Goal: Navigation & Orientation: Understand site structure

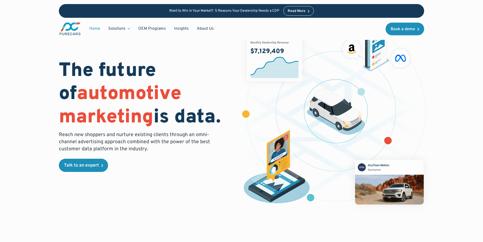
scroll to position [18, 0]
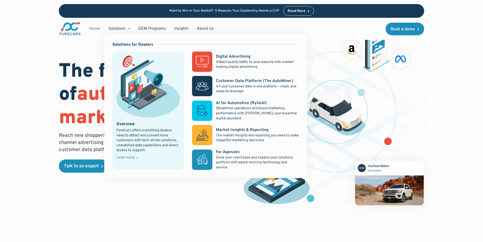
click at [113, 29] on div "Solutions" at bounding box center [116, 29] width 17 height 6
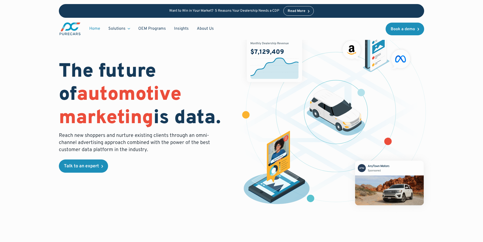
click at [113, 29] on div "Solutions" at bounding box center [116, 29] width 17 height 6
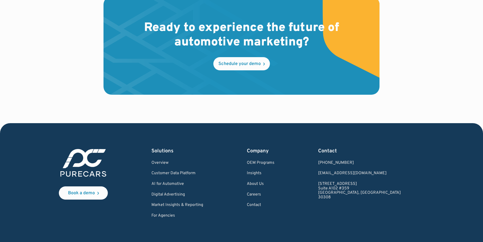
scroll to position [1493, 0]
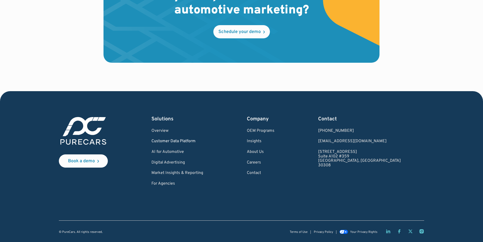
click at [186, 141] on link "Customer Data Platform" at bounding box center [177, 141] width 52 height 5
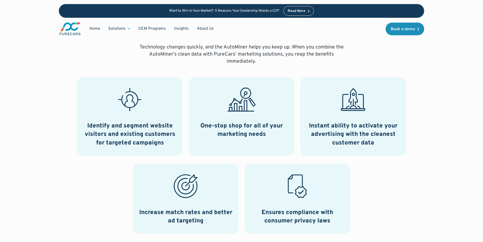
scroll to position [206, 0]
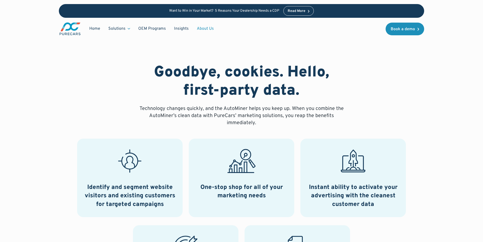
click at [201, 28] on link "About Us" at bounding box center [205, 29] width 25 height 10
